Goal: Navigation & Orientation: Find specific page/section

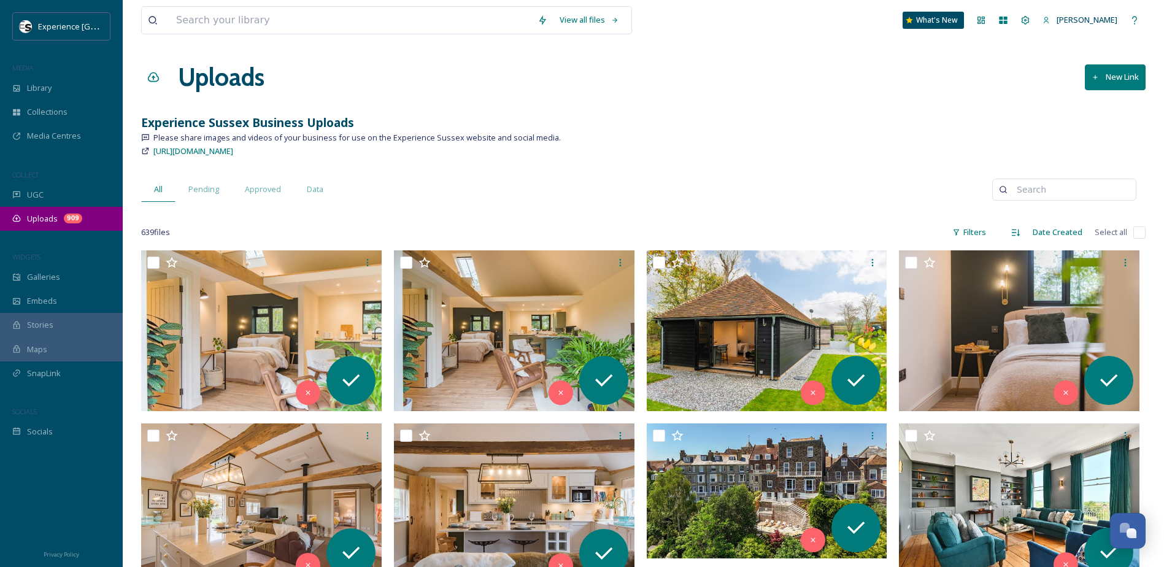
click at [37, 218] on span "Uploads" at bounding box center [42, 219] width 31 height 12
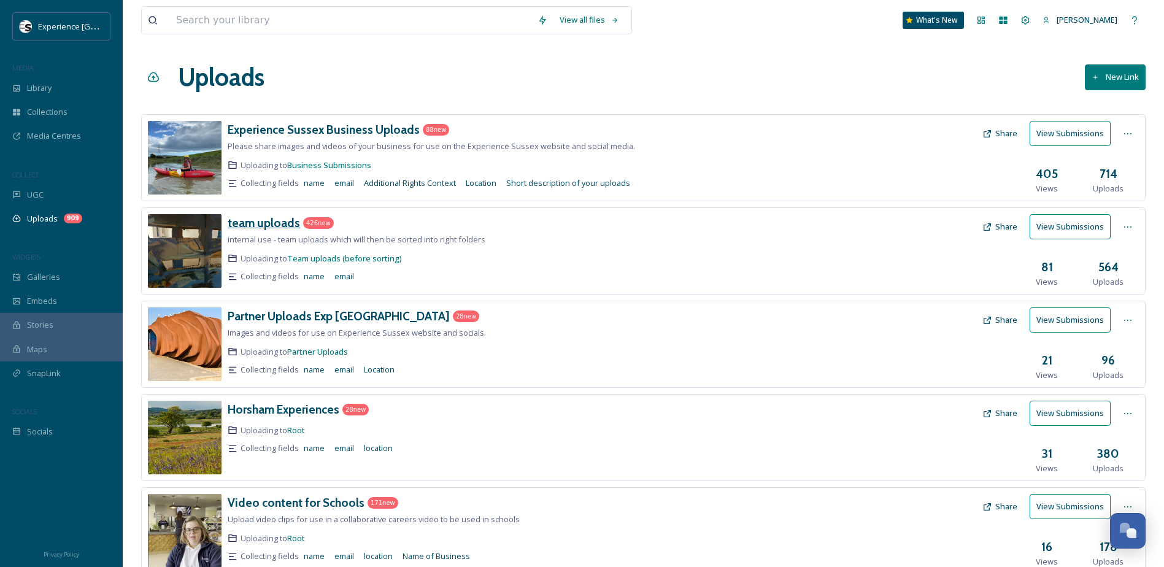
click at [263, 228] on h3 "team uploads" at bounding box center [264, 222] width 72 height 15
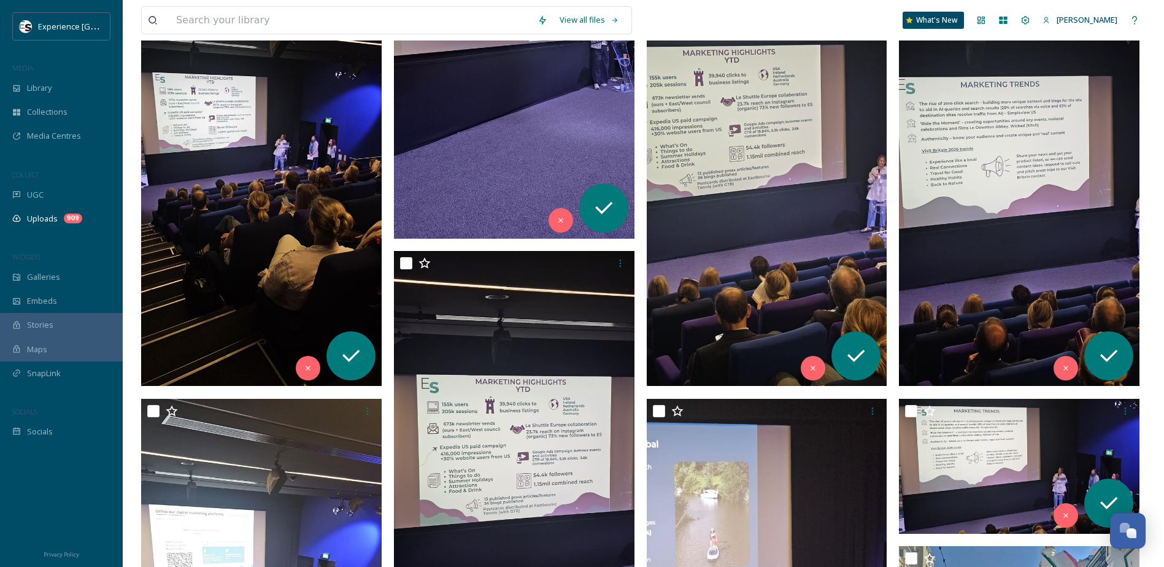
scroll to position [358, 0]
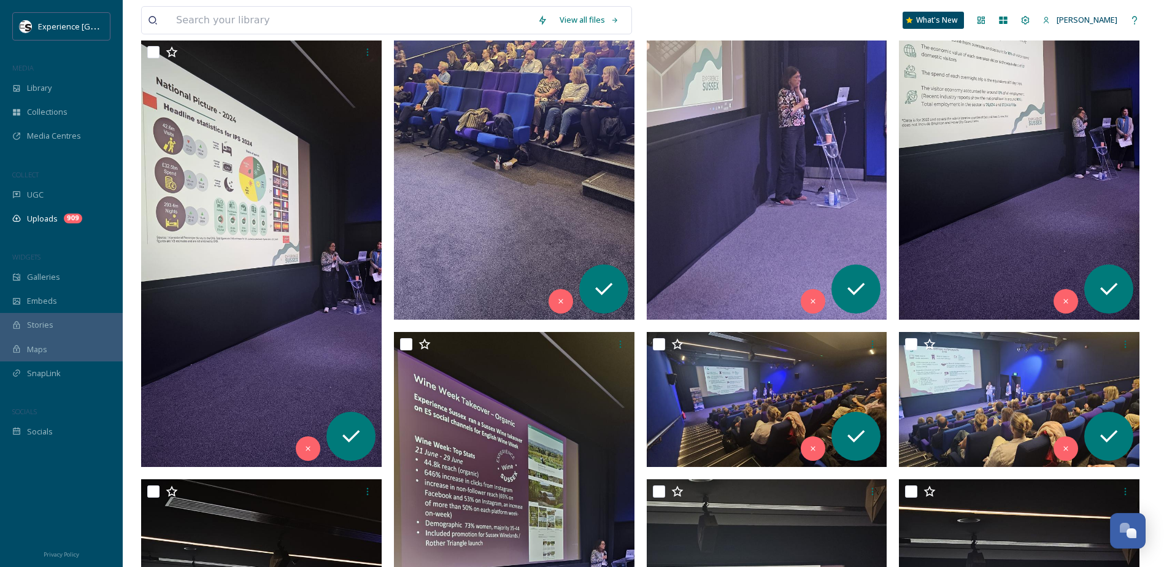
drag, startPoint x: 642, startPoint y: 277, endPoint x: 638, endPoint y: 166, distance: 111.1
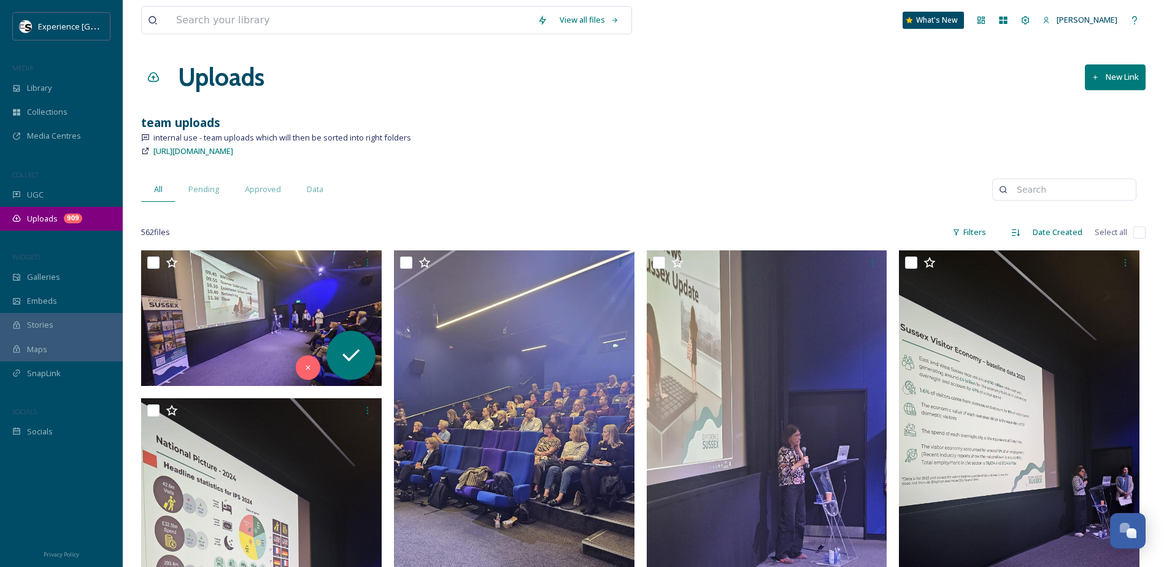
click at [49, 216] on span "Uploads" at bounding box center [42, 219] width 31 height 12
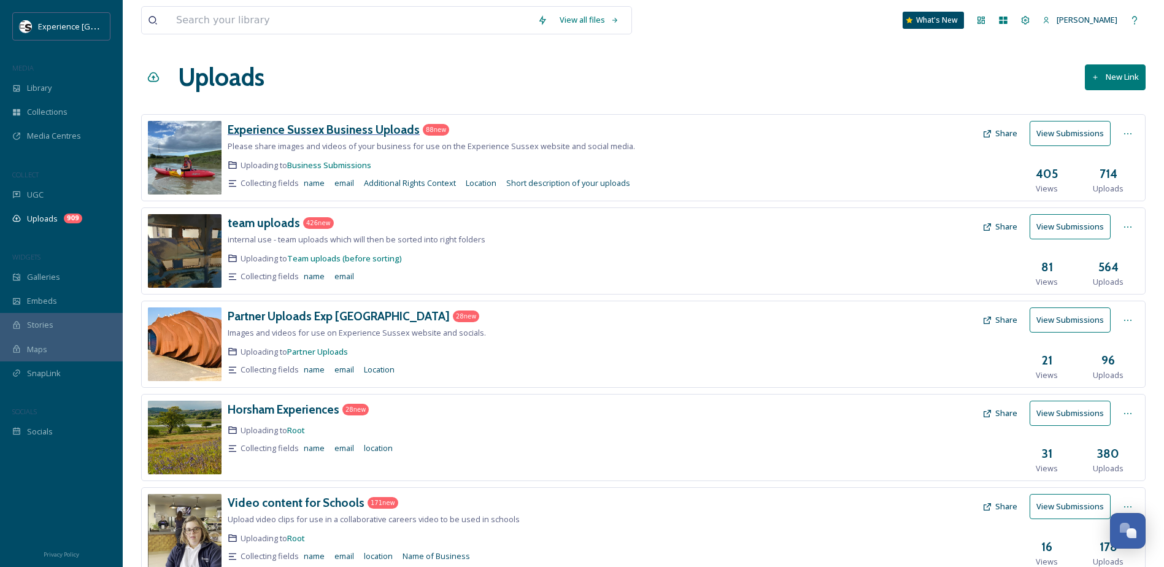
click at [339, 129] on h3 "Experience Sussex Business Uploads" at bounding box center [324, 129] width 192 height 15
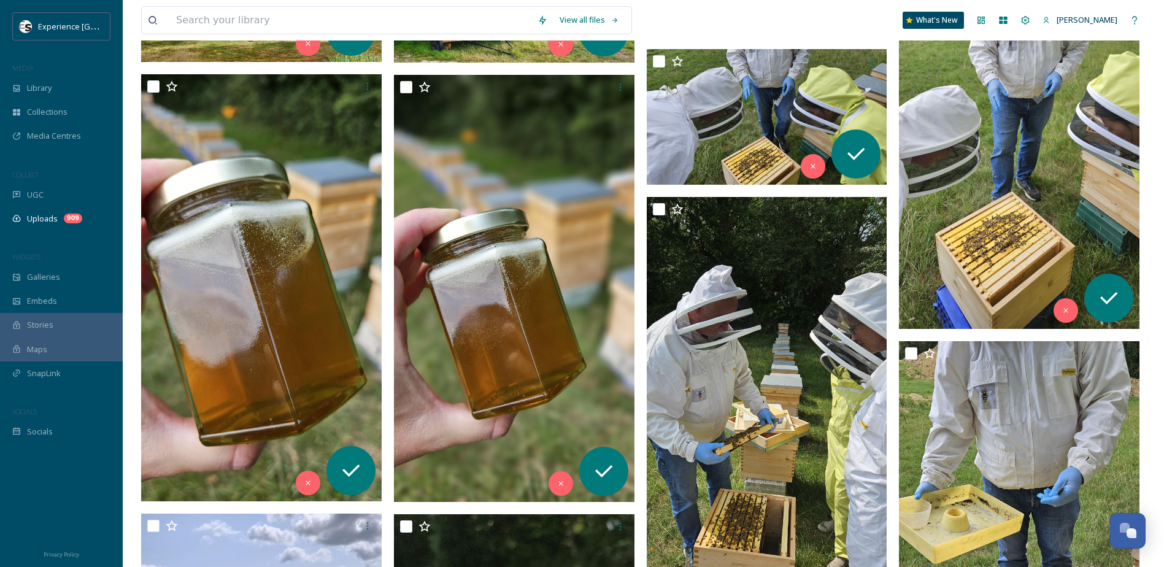
scroll to position [39, 0]
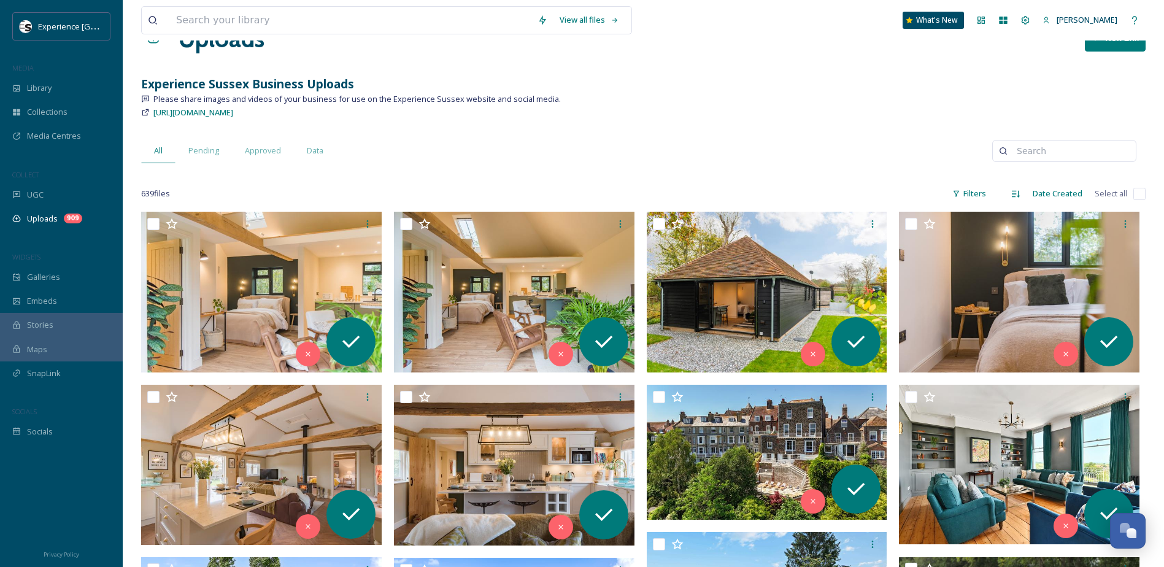
drag, startPoint x: 642, startPoint y: 263, endPoint x: 644, endPoint y: 144, distance: 118.4
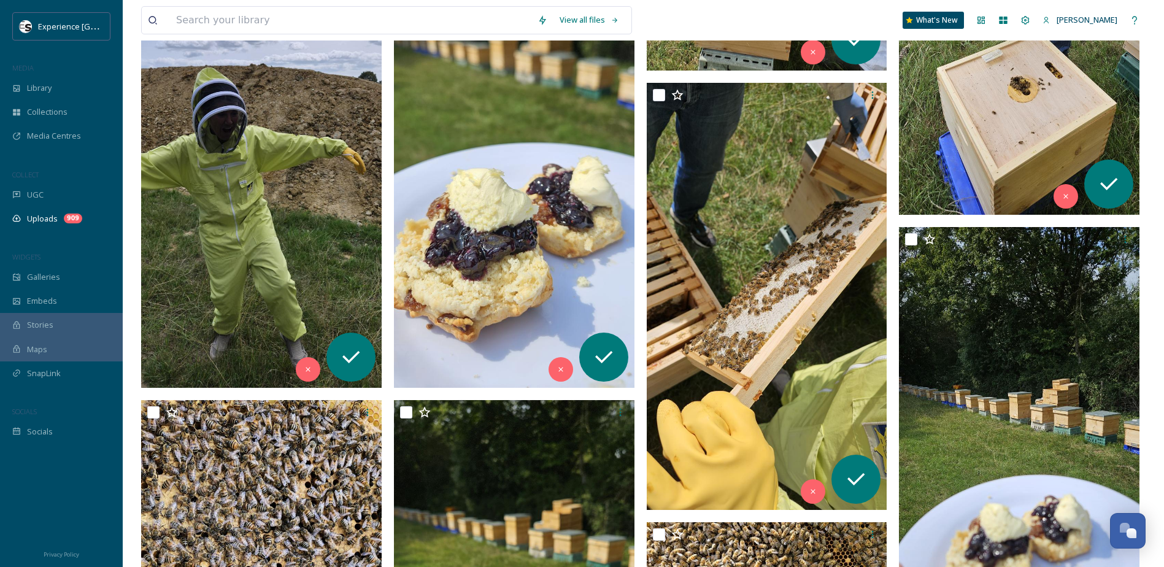
scroll to position [1288, 0]
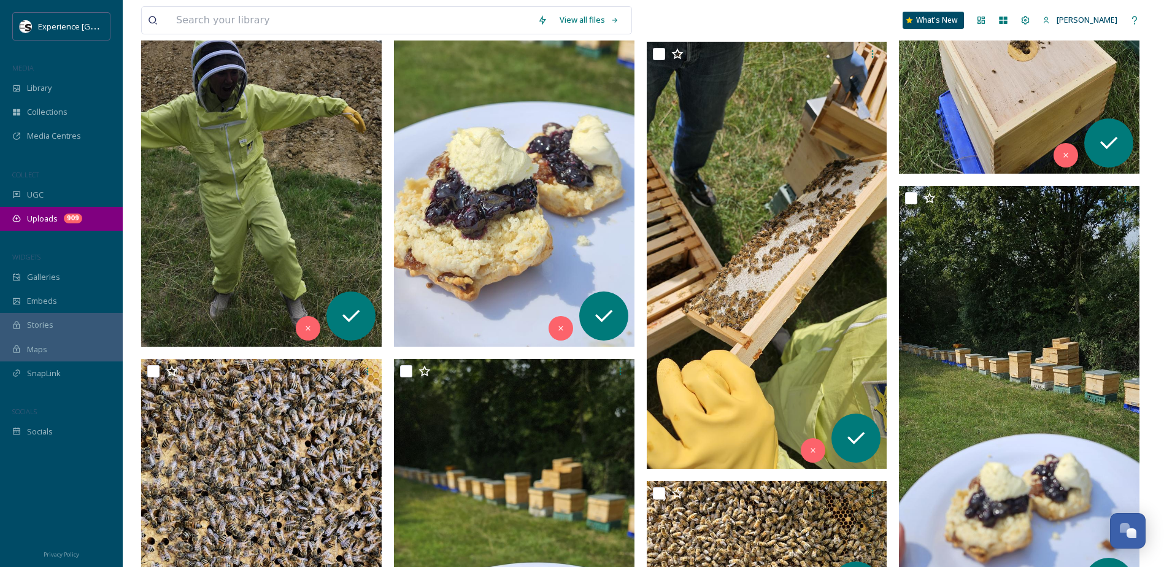
click at [47, 218] on span "Uploads" at bounding box center [42, 219] width 31 height 12
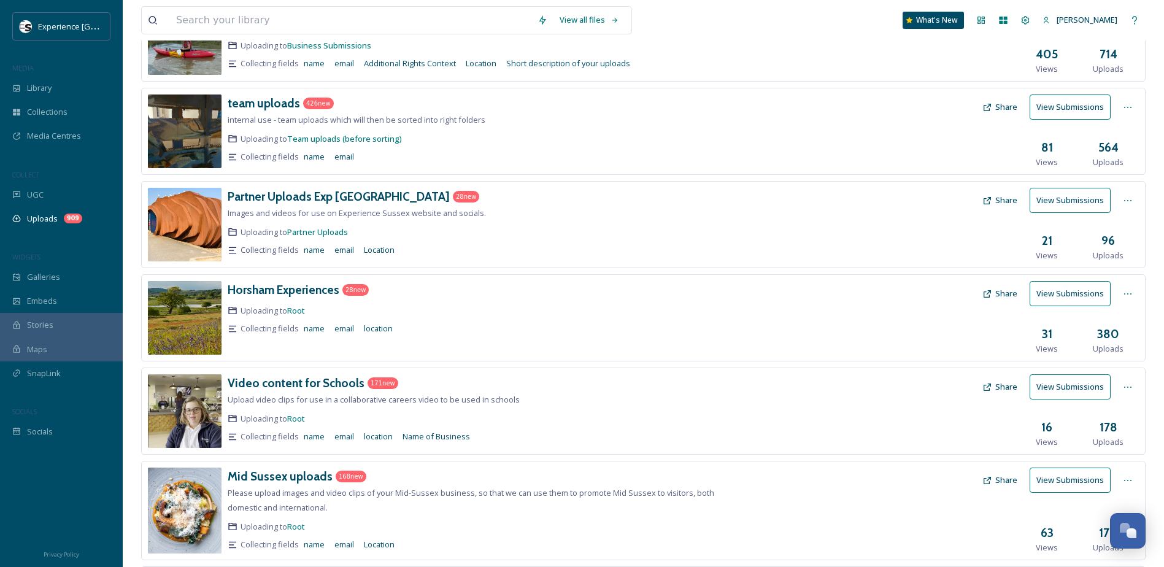
scroll to position [184, 0]
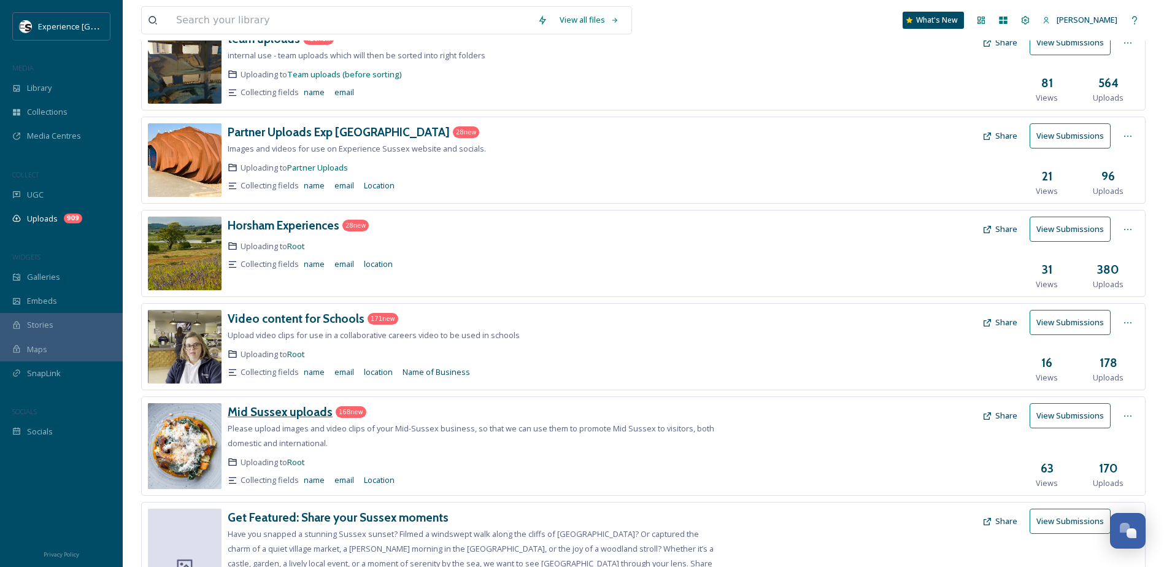
click at [267, 412] on h3 "Mid Sussex uploads" at bounding box center [280, 411] width 105 height 15
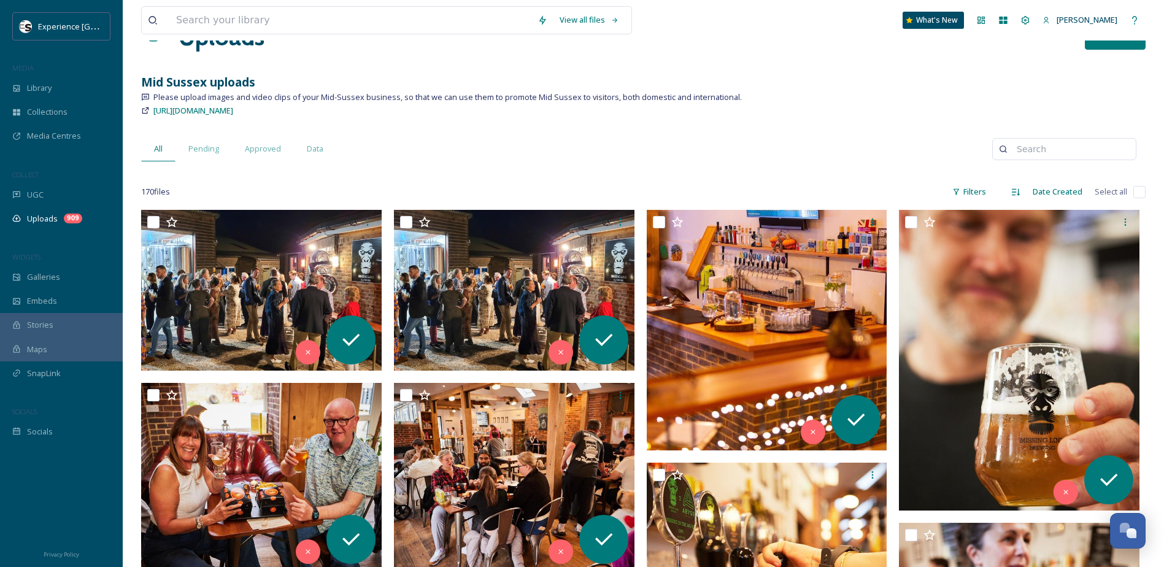
scroll to position [61, 0]
